Goal: Use online tool/utility: Utilize a website feature to perform a specific function

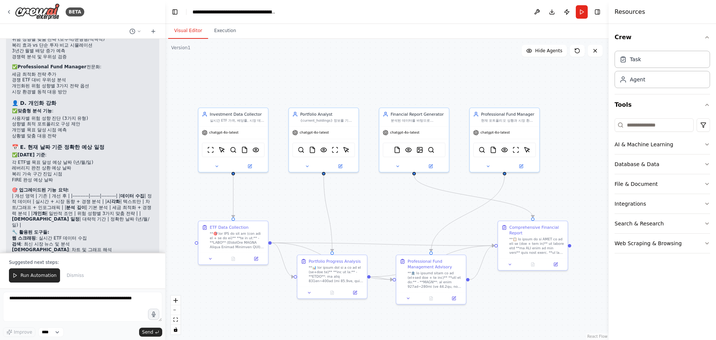
scroll to position [23962, 0]
click at [36, 275] on span "Run Automation" at bounding box center [39, 275] width 36 height 6
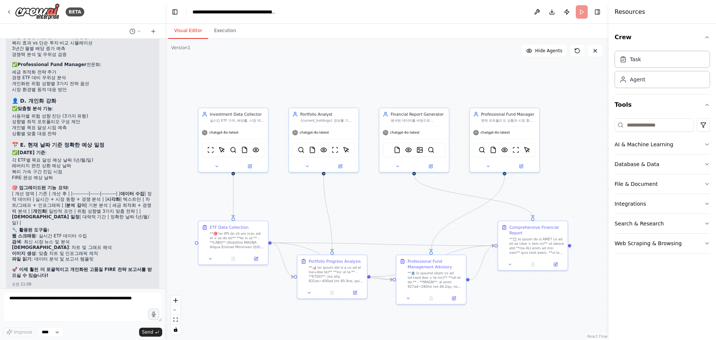
scroll to position [23926, 0]
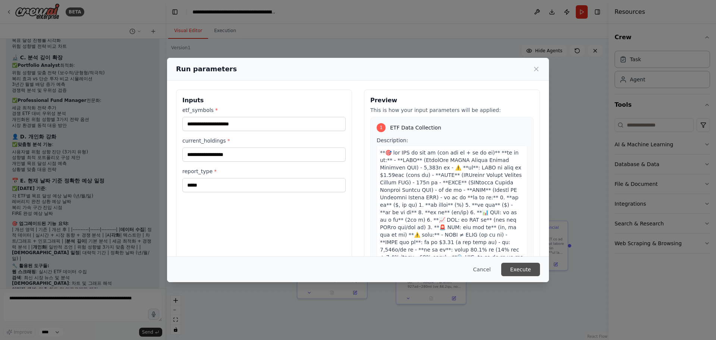
click at [522, 264] on button "Execute" at bounding box center [521, 269] width 39 height 13
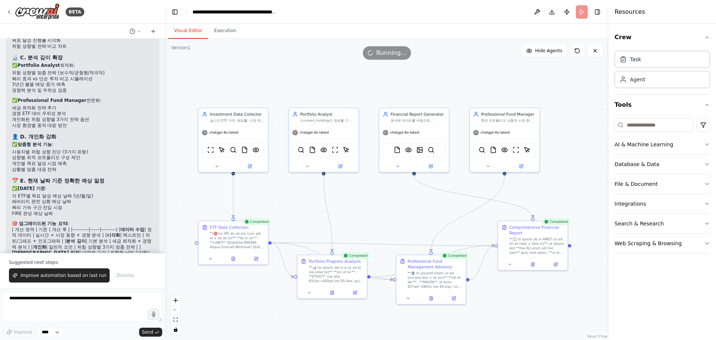
scroll to position [23962, 0]
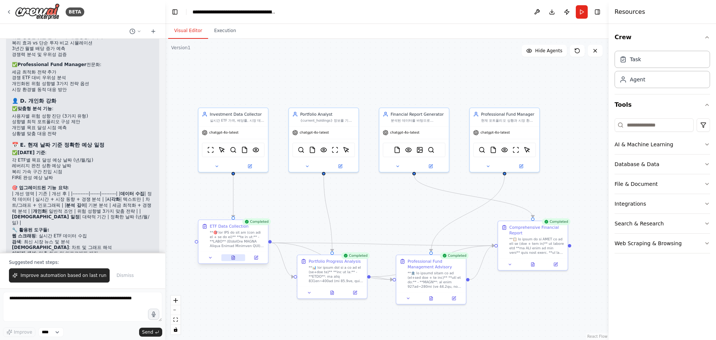
click at [237, 258] on button at bounding box center [233, 257] width 24 height 7
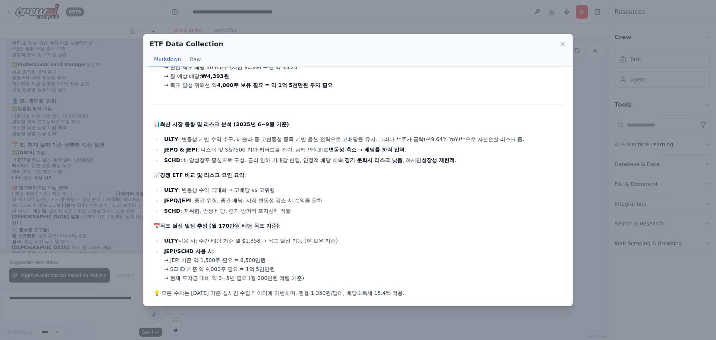
scroll to position [294, 0]
click at [561, 44] on icon at bounding box center [562, 43] width 7 height 7
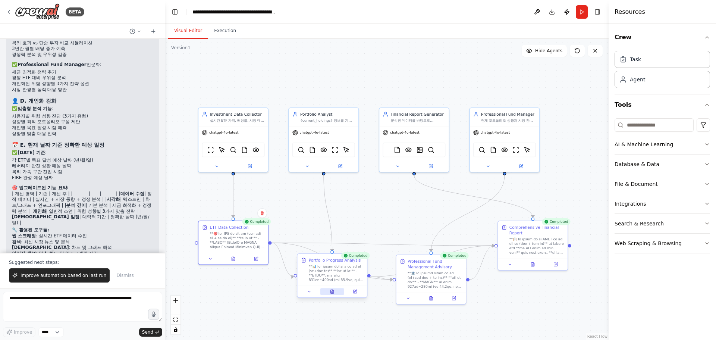
click at [333, 293] on icon at bounding box center [332, 292] width 3 height 4
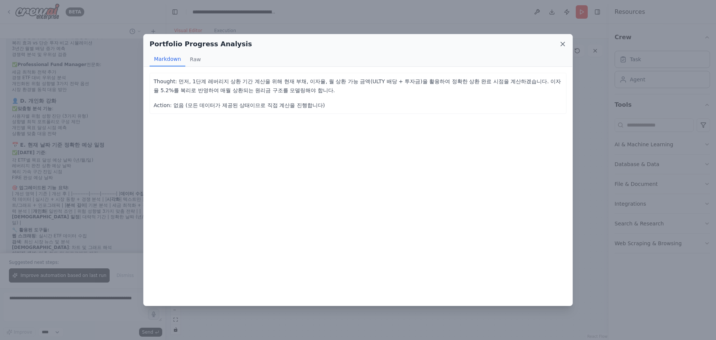
click at [565, 46] on icon at bounding box center [563, 44] width 4 height 4
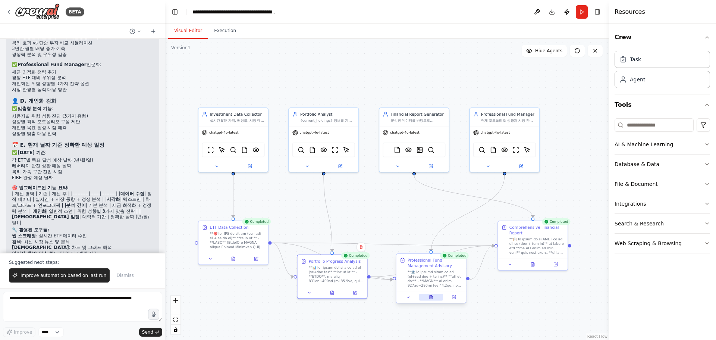
click at [433, 300] on button at bounding box center [431, 297] width 24 height 7
click at [432, 297] on icon at bounding box center [431, 297] width 3 height 4
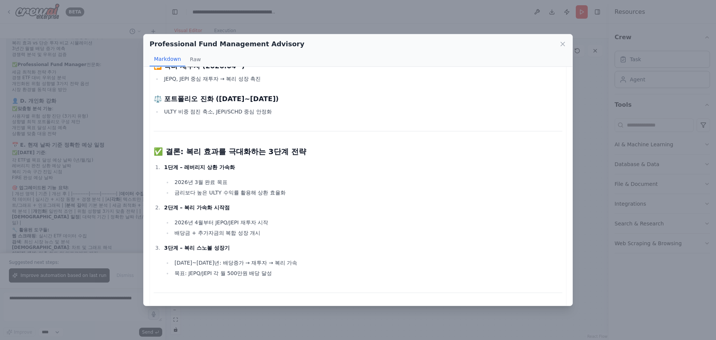
scroll to position [1826, 0]
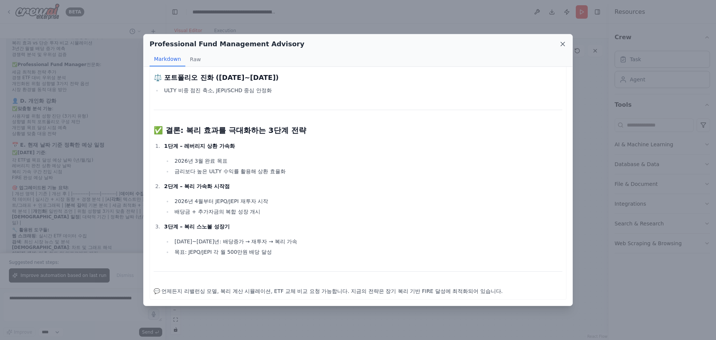
drag, startPoint x: 562, startPoint y: 49, endPoint x: 563, endPoint y: 44, distance: 4.7
click at [561, 48] on div "Professional Fund Management Advisory" at bounding box center [358, 44] width 417 height 10
click at [565, 45] on icon at bounding box center [563, 44] width 4 height 4
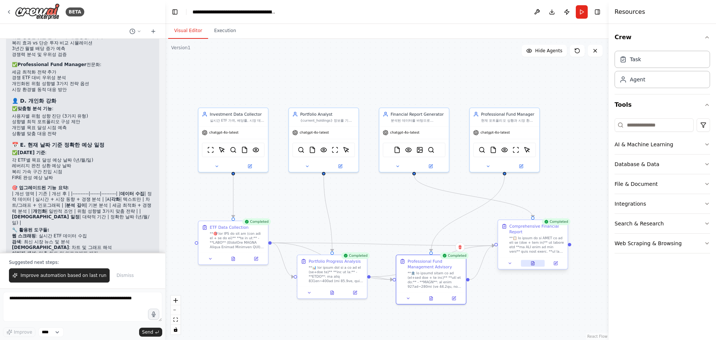
click at [534, 266] on button at bounding box center [533, 263] width 24 height 7
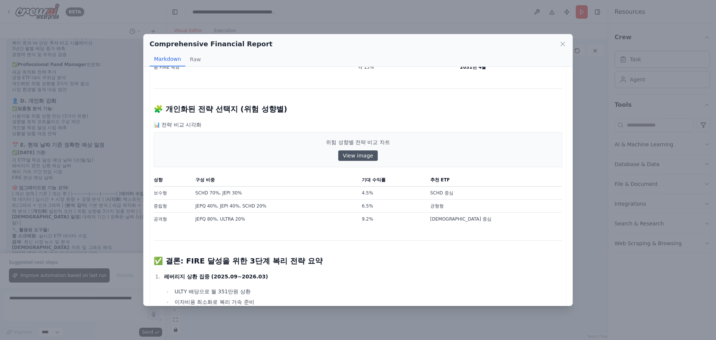
scroll to position [1696, 0]
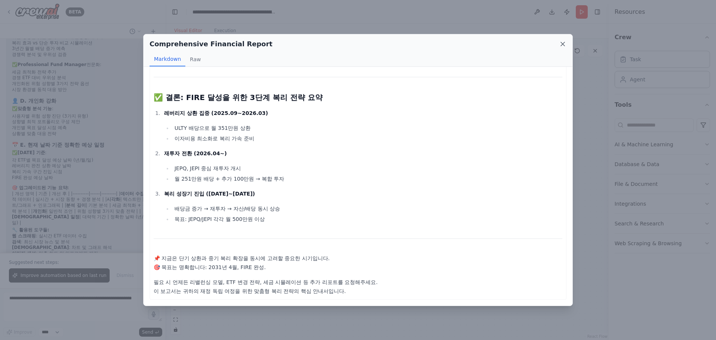
click at [564, 46] on icon at bounding box center [563, 44] width 4 height 4
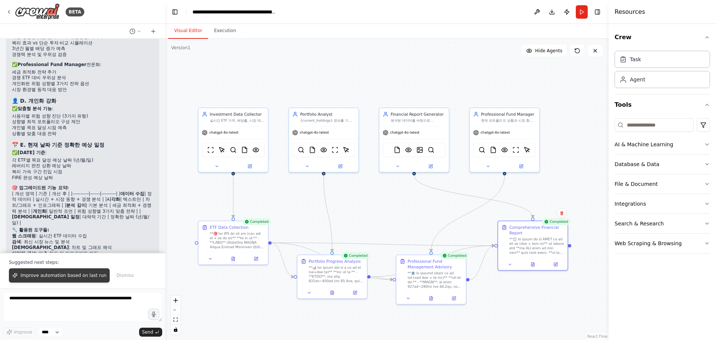
click at [76, 279] on button "Improve automation based on last run" at bounding box center [59, 275] width 101 height 14
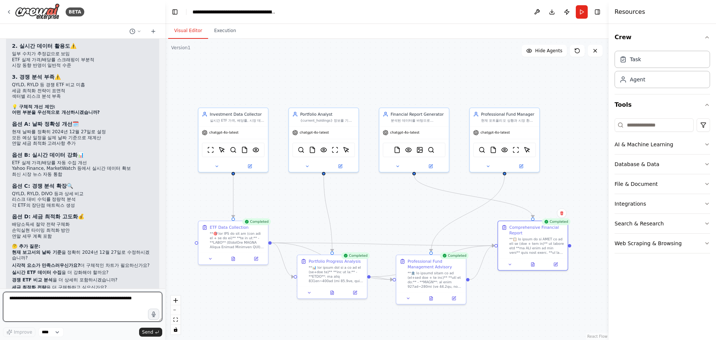
scroll to position [24363, 0]
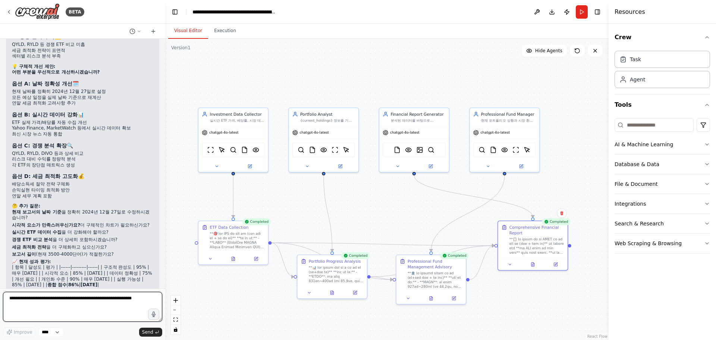
click at [84, 303] on textarea at bounding box center [82, 307] width 159 height 30
type textarea "**********"
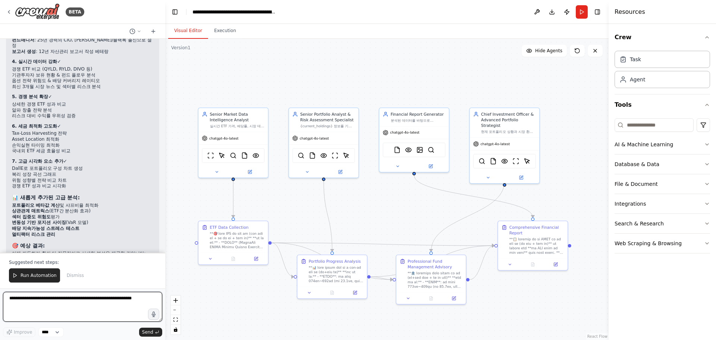
scroll to position [25270, 0]
